Goal: Task Accomplishment & Management: Use online tool/utility

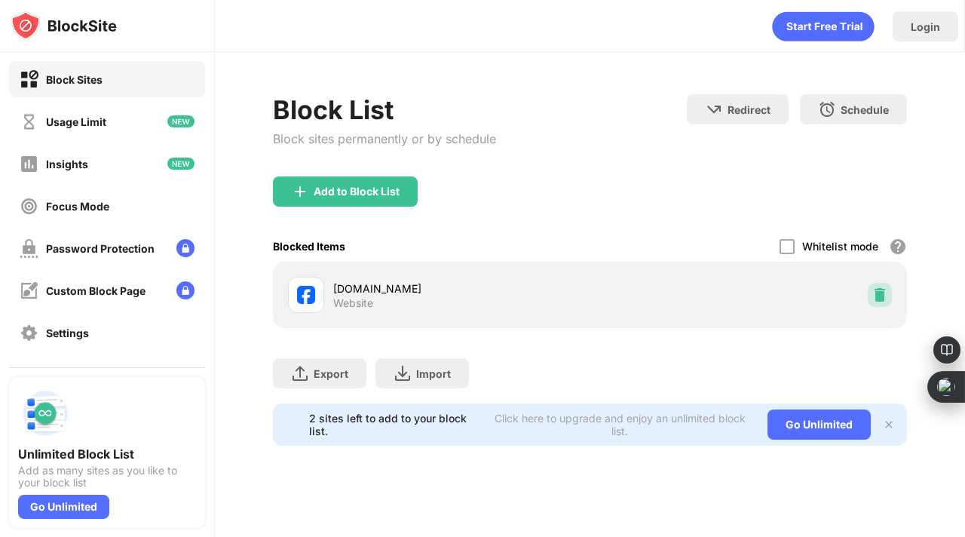
click at [891, 296] on div at bounding box center [880, 295] width 24 height 24
